Goal: Information Seeking & Learning: Learn about a topic

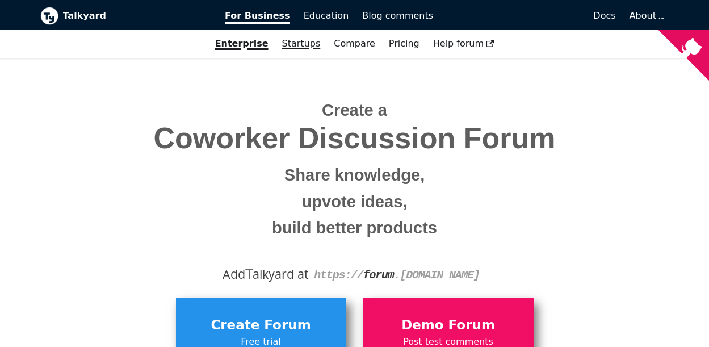
click at [307, 37] on link "Startups" at bounding box center [301, 43] width 52 height 19
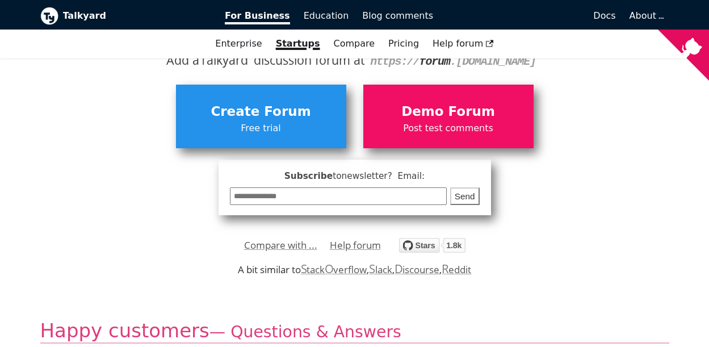
scroll to position [161, 0]
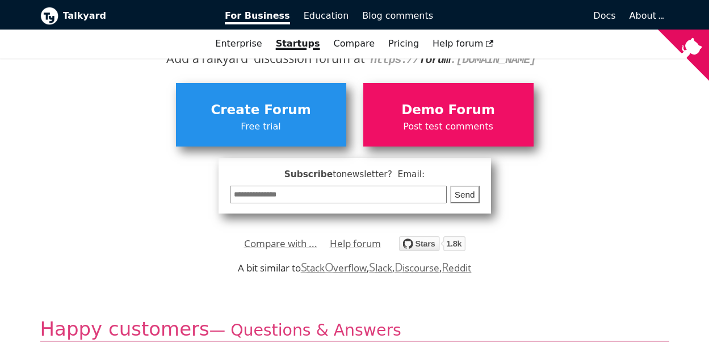
click at [347, 200] on input "email" at bounding box center [338, 195] width 217 height 18
click at [503, 162] on div "**********" at bounding box center [355, 142] width 612 height 142
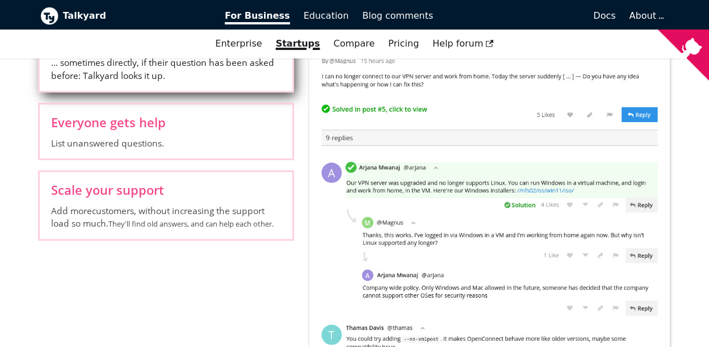
scroll to position [0, 0]
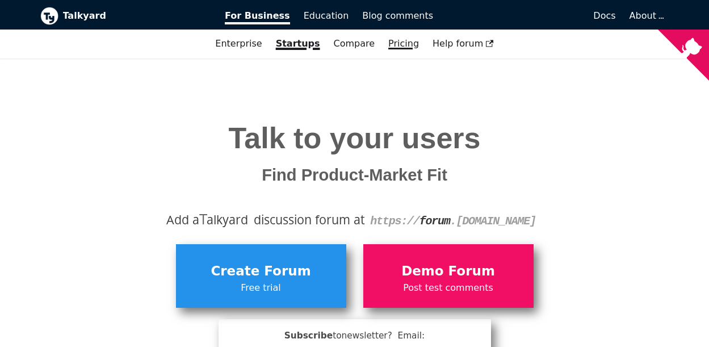
click at [388, 48] on link "Pricing" at bounding box center [403, 43] width 44 height 19
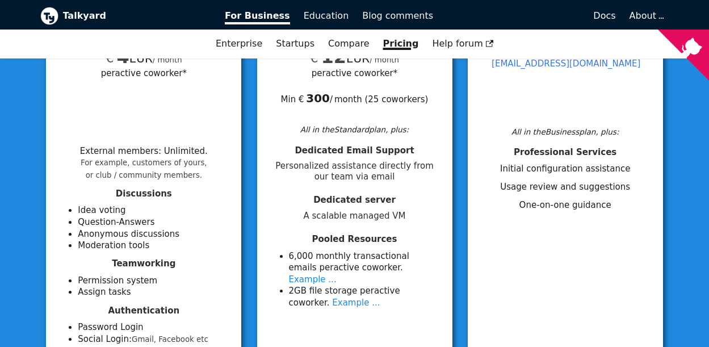
scroll to position [211, 0]
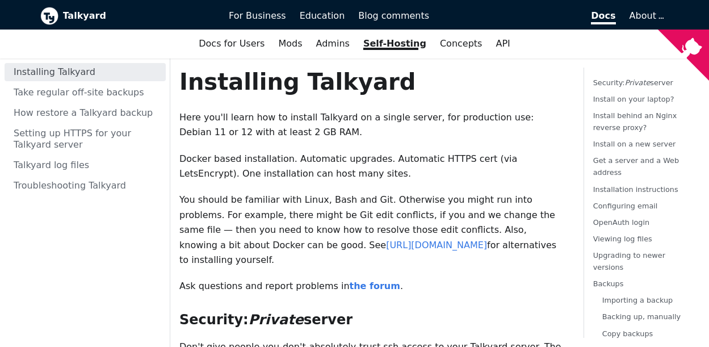
click at [78, 9] on b "Talkyard" at bounding box center [138, 16] width 150 height 15
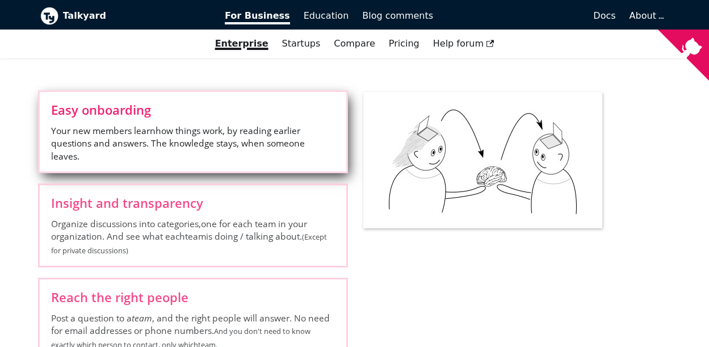
scroll to position [1791, 0]
